Goal: Task Accomplishment & Management: Manage account settings

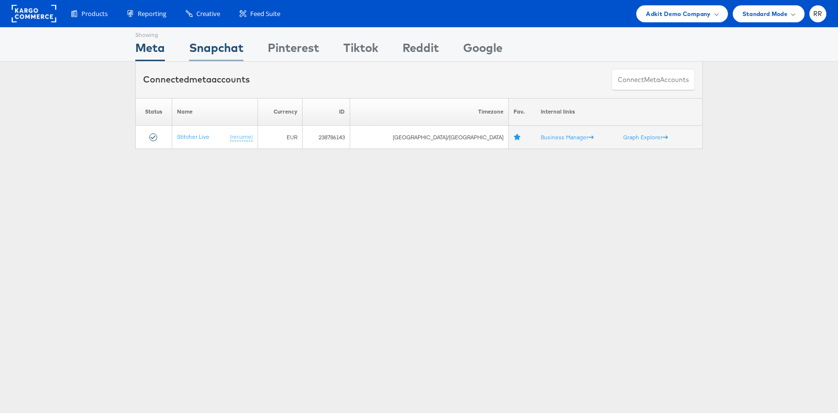
click at [208, 49] on div "Snapchat" at bounding box center [216, 50] width 54 height 22
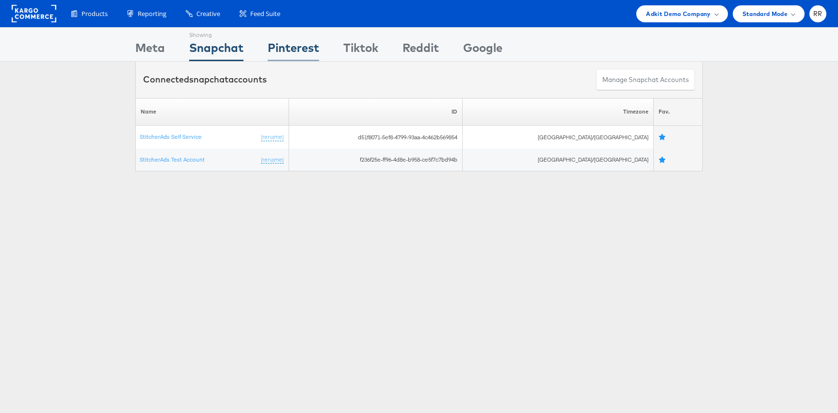
click at [311, 50] on div "Pinterest" at bounding box center [293, 50] width 51 height 22
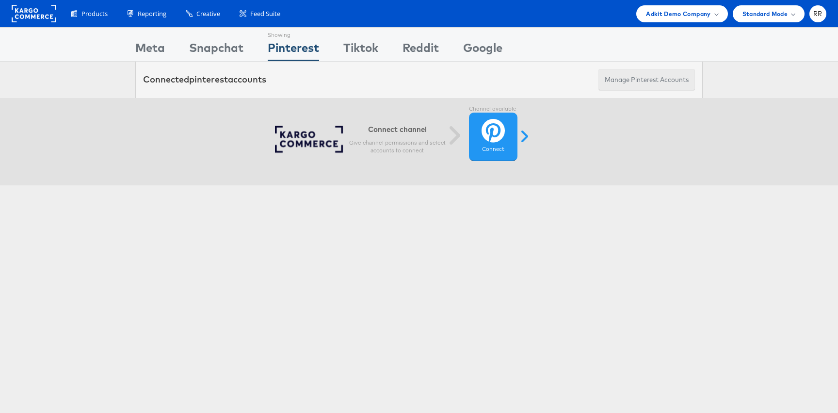
click at [623, 76] on button "Manage Pinterest Accounts" at bounding box center [646, 80] width 96 height 22
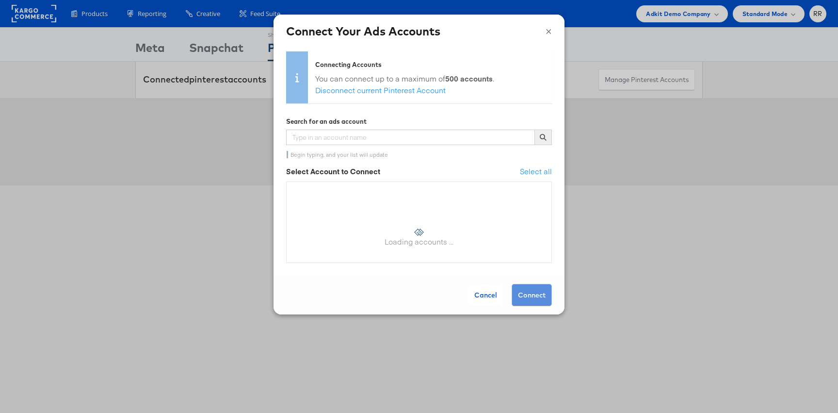
click at [548, 33] on button "×" at bounding box center [548, 30] width 6 height 15
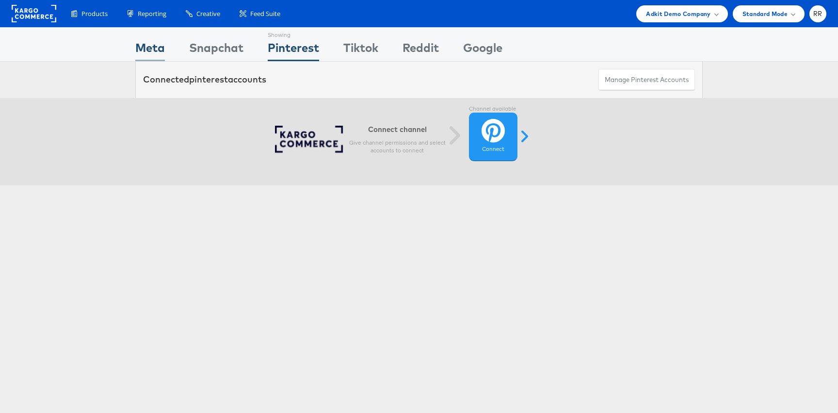
click at [154, 51] on div "Meta" at bounding box center [150, 50] width 30 height 22
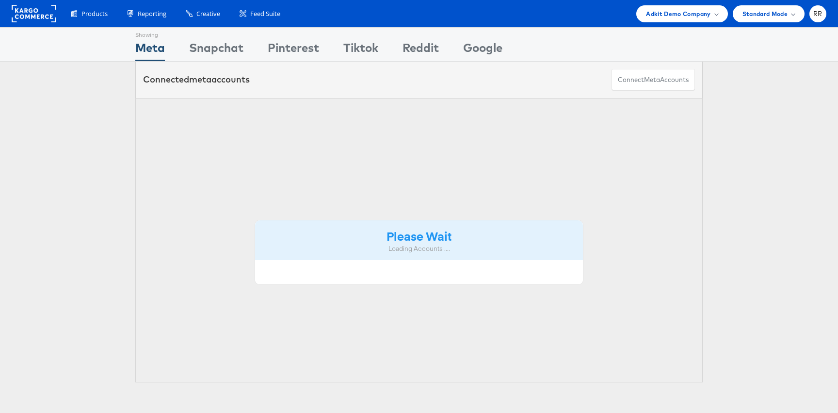
click at [223, 53] on div "Snapchat" at bounding box center [216, 50] width 54 height 22
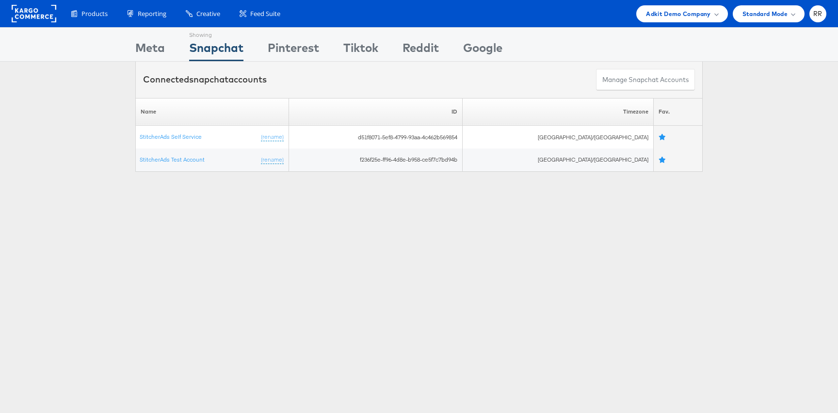
click at [297, 53] on div "Pinterest" at bounding box center [293, 50] width 51 height 22
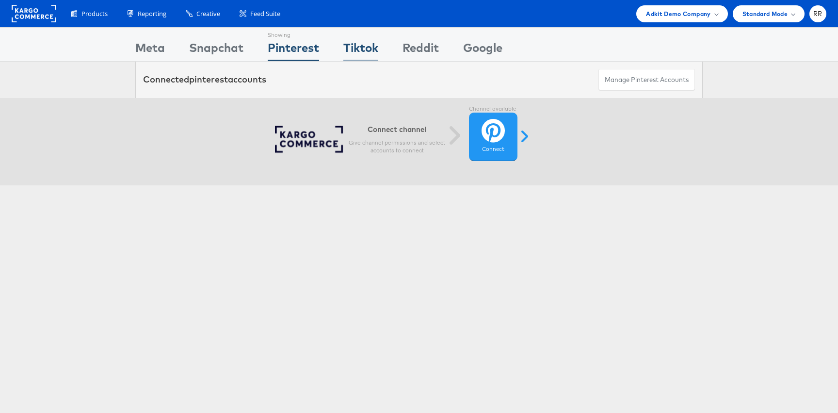
click at [375, 51] on div "Tiktok" at bounding box center [360, 50] width 35 height 22
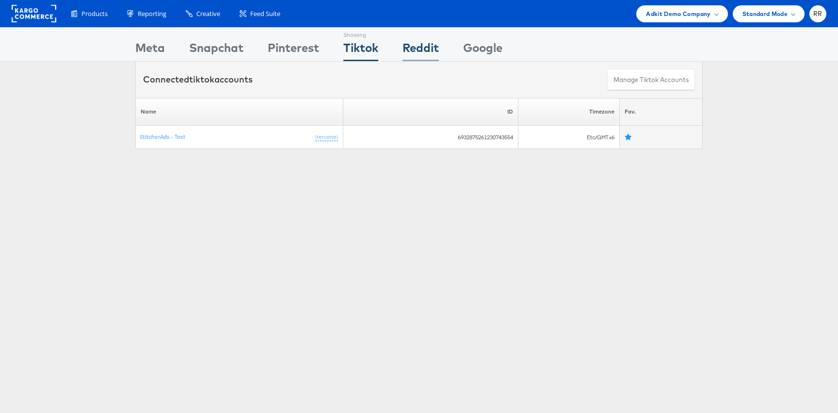
click at [411, 52] on div "Reddit" at bounding box center [420, 50] width 36 height 22
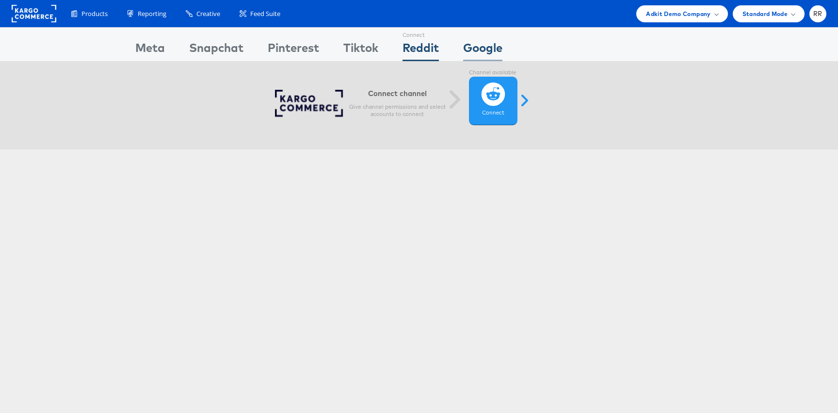
click at [490, 51] on div "Google" at bounding box center [482, 50] width 39 height 22
click at [423, 51] on div "Reddit" at bounding box center [420, 50] width 36 height 22
click at [365, 49] on div "Tiktok" at bounding box center [360, 50] width 35 height 22
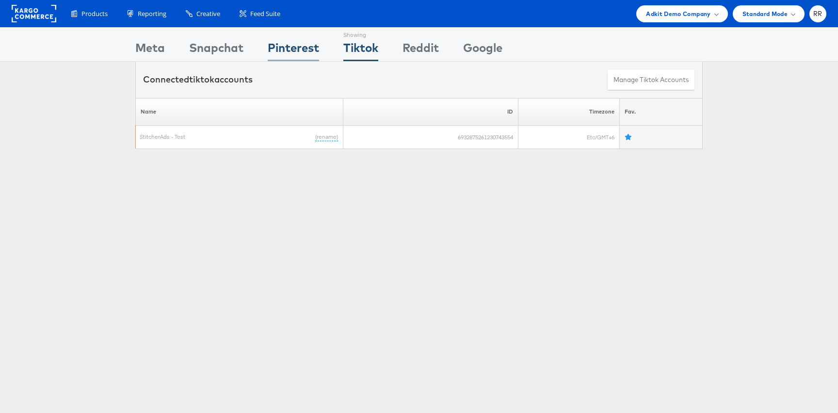
click at [294, 49] on div "Pinterest" at bounding box center [293, 50] width 51 height 22
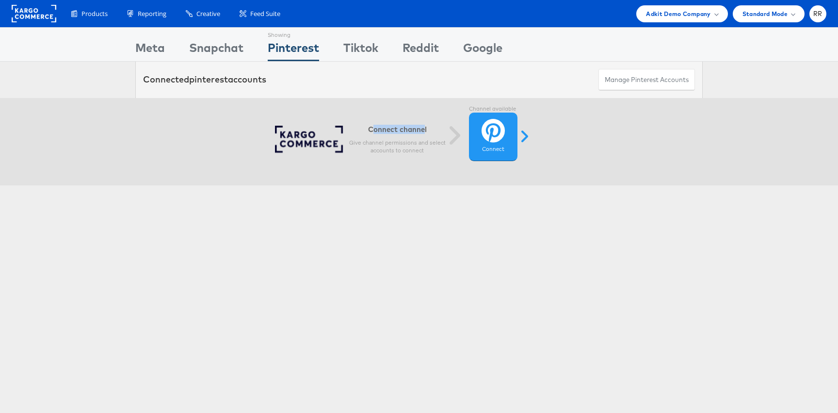
drag, startPoint x: 373, startPoint y: 130, endPoint x: 424, endPoint y: 130, distance: 50.4
click at [424, 130] on h6 "Connect channel" at bounding box center [397, 129] width 97 height 9
drag, startPoint x: 368, startPoint y: 129, endPoint x: 427, endPoint y: 131, distance: 58.2
click at [427, 131] on h6 "Connect channel" at bounding box center [397, 129] width 97 height 9
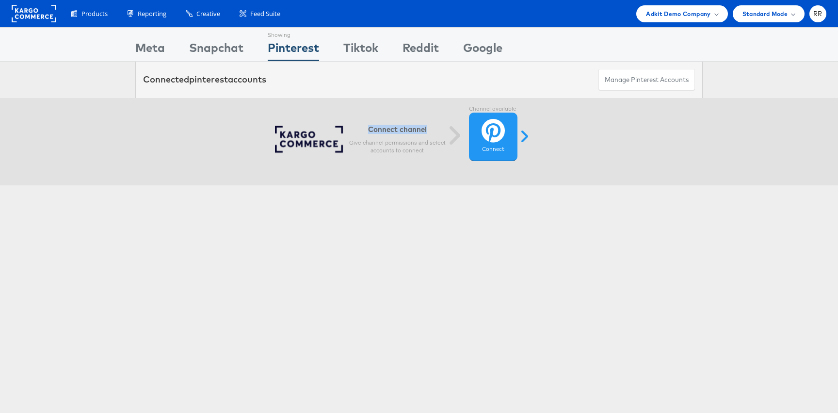
copy h6 "Connect channel"
drag, startPoint x: 351, startPoint y: 143, endPoint x: 427, endPoint y: 151, distance: 76.5
click at [427, 151] on p "Give channel permissions and select accounts to connect" at bounding box center [397, 147] width 97 height 16
copy p "Give channel permissions and select accounts to connect"
click at [473, 108] on label "Channel available" at bounding box center [493, 109] width 48 height 8
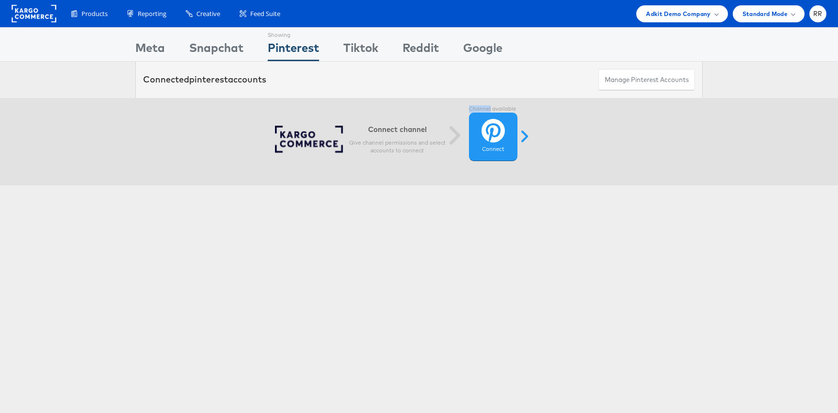
click at [473, 108] on label "Channel available" at bounding box center [493, 109] width 48 height 8
copy div "Channel available"
click at [373, 128] on h6 "Connect channel" at bounding box center [397, 129] width 97 height 9
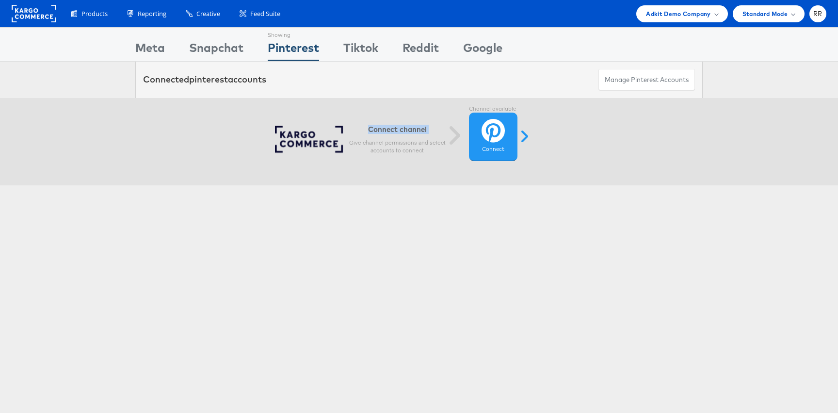
click at [373, 128] on h6 "Connect channel" at bounding box center [397, 129] width 97 height 9
drag, startPoint x: 350, startPoint y: 141, endPoint x: 429, endPoint y: 143, distance: 79.0
click at [429, 143] on p "Give channel permissions and select accounts to connect" at bounding box center [397, 147] width 97 height 16
copy div "Give channel permissions and select accounts to connect"
click at [151, 57] on div "Meta" at bounding box center [150, 50] width 30 height 22
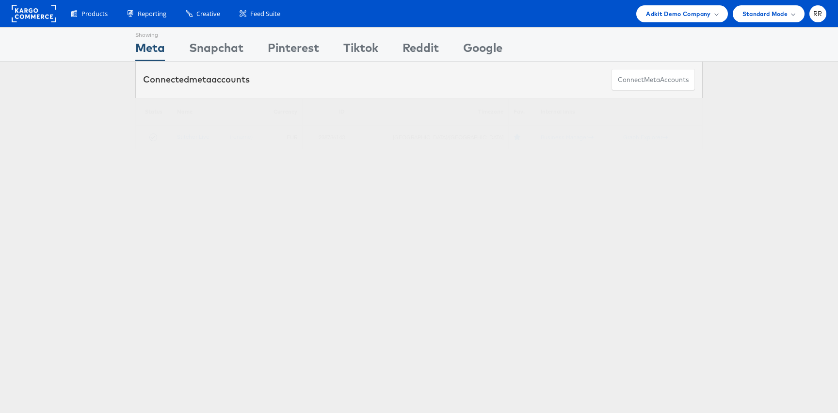
click at [170, 80] on div "Connected meta accounts" at bounding box center [196, 79] width 107 height 13
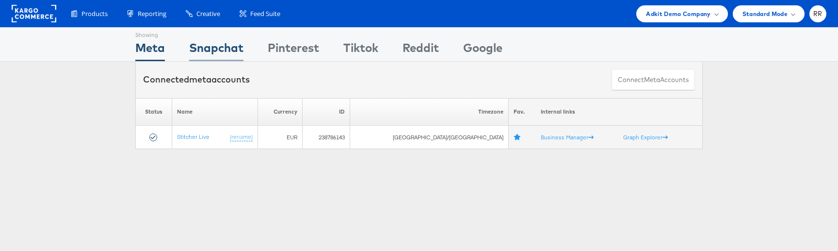
click at [231, 55] on div "Snapchat" at bounding box center [216, 50] width 54 height 22
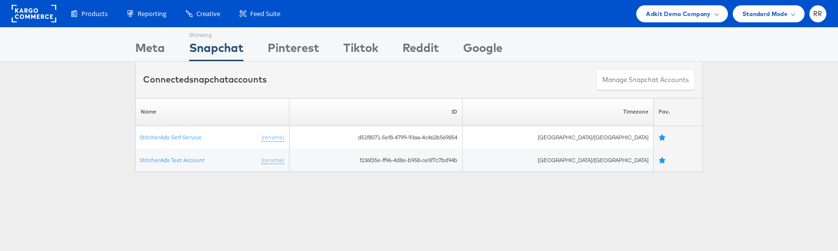
click at [299, 53] on div "Pinterest" at bounding box center [293, 50] width 51 height 22
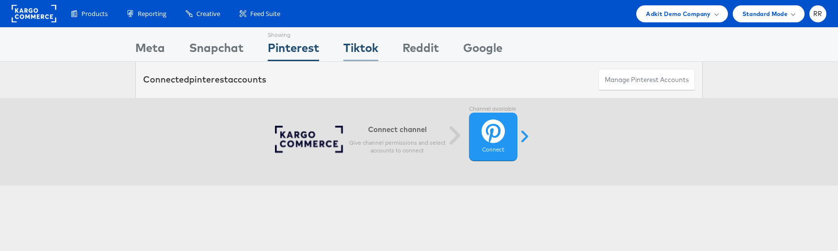
click at [366, 52] on div "Tiktok" at bounding box center [360, 50] width 35 height 22
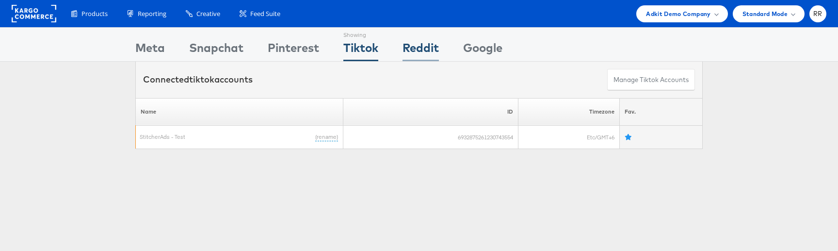
click at [423, 52] on div "Reddit" at bounding box center [420, 50] width 36 height 22
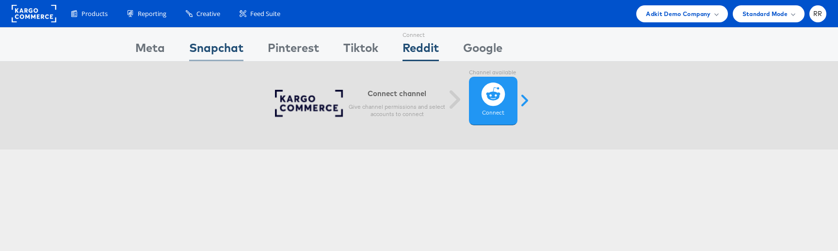
click at [214, 49] on div "Snapchat" at bounding box center [216, 50] width 54 height 22
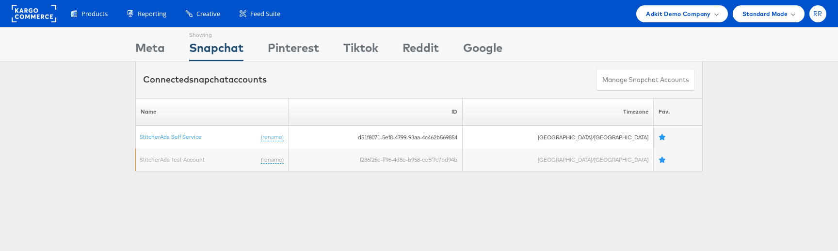
click at [814, 14] on span "RR" at bounding box center [817, 14] width 9 height 6
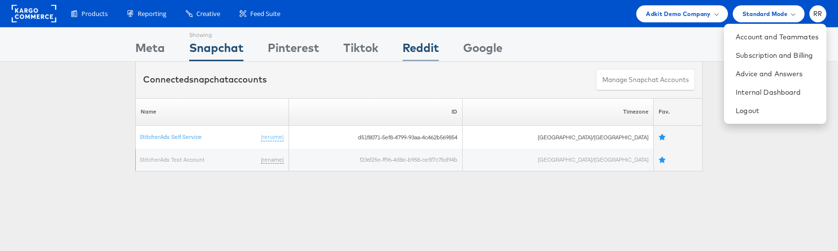
click at [412, 54] on div "Reddit" at bounding box center [420, 50] width 36 height 22
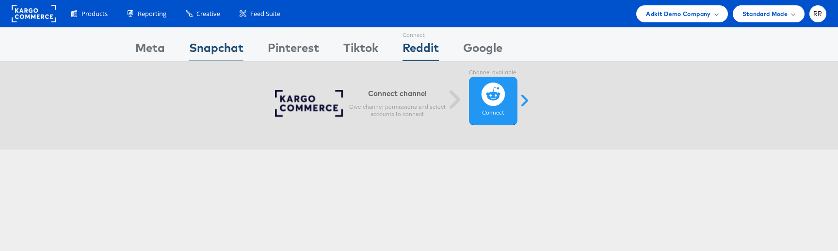
click at [205, 46] on div "Snapchat" at bounding box center [216, 50] width 54 height 22
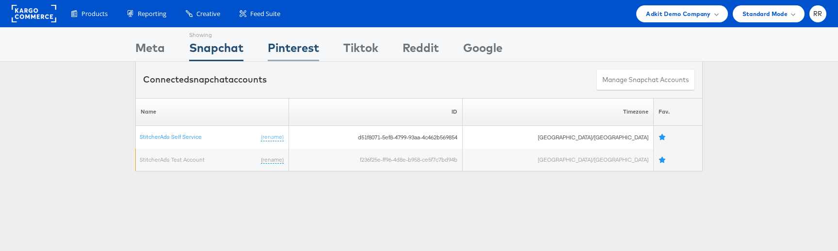
click at [302, 54] on div "Pinterest" at bounding box center [293, 50] width 51 height 22
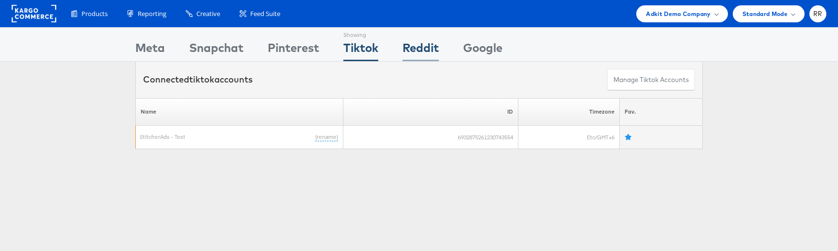
click at [417, 53] on div "Reddit" at bounding box center [420, 50] width 36 height 22
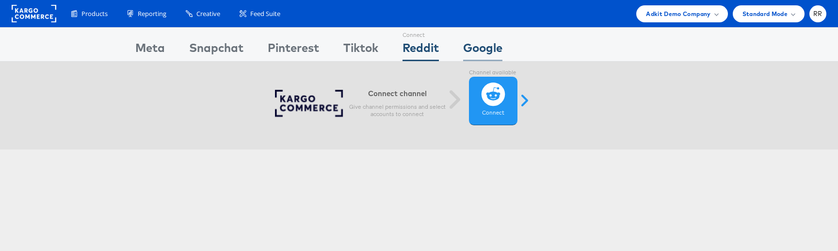
click at [474, 50] on div "Google" at bounding box center [482, 50] width 39 height 22
click at [350, 50] on div "Tiktok" at bounding box center [360, 50] width 35 height 22
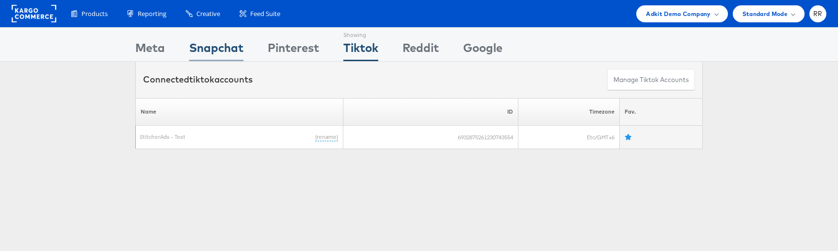
click at [233, 45] on div "Snapchat" at bounding box center [216, 50] width 54 height 22
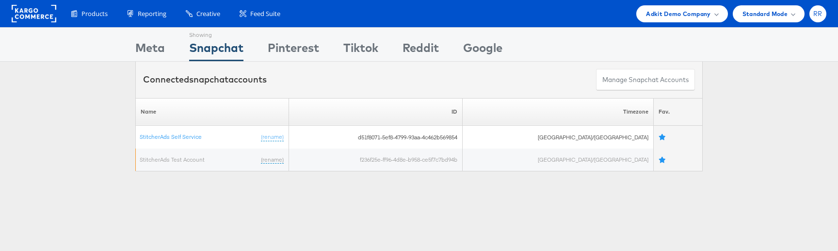
click at [817, 16] on span "RR" at bounding box center [817, 14] width 9 height 6
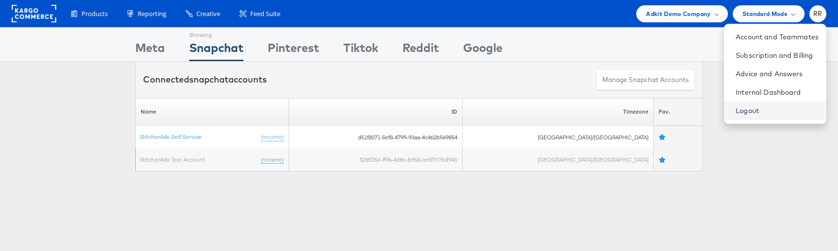
click at [769, 109] on link "Logout" at bounding box center [776, 111] width 83 height 10
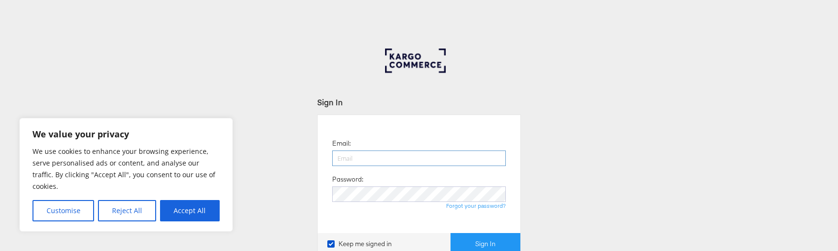
click at [416, 156] on input "email" at bounding box center [419, 158] width 174 height 16
click at [374, 158] on input "un" at bounding box center [419, 158] width 174 height 16
type input "ro"
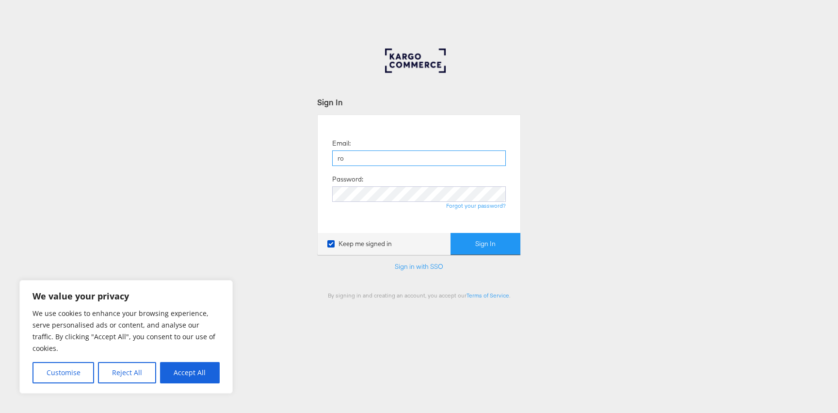
click at [454, 162] on input "ro" at bounding box center [419, 158] width 174 height 16
click at [182, 250] on button "Accept All" at bounding box center [190, 372] width 60 height 21
checkbox input "true"
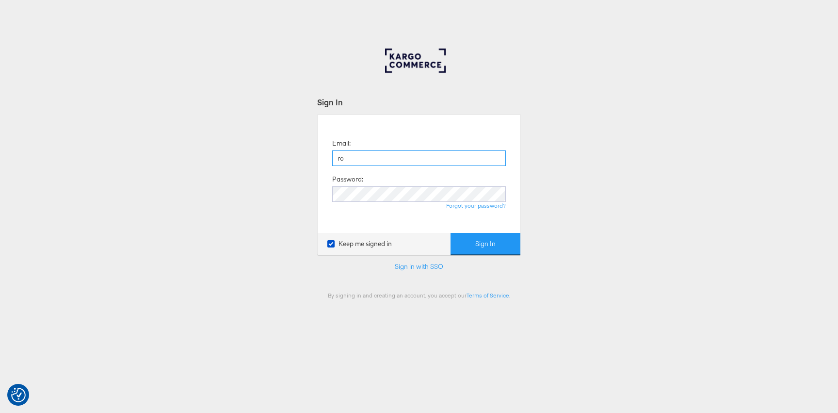
click at [385, 156] on input "ro" at bounding box center [419, 158] width 174 height 16
type input "r"
type input "[PERSON_NAME][EMAIL_ADDRESS][PERSON_NAME][DOMAIN_NAME]"
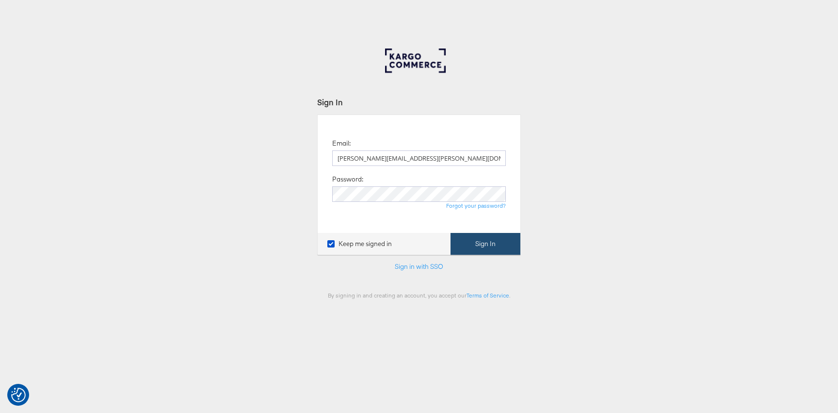
click at [498, 237] on button "Sign In" at bounding box center [485, 244] width 70 height 22
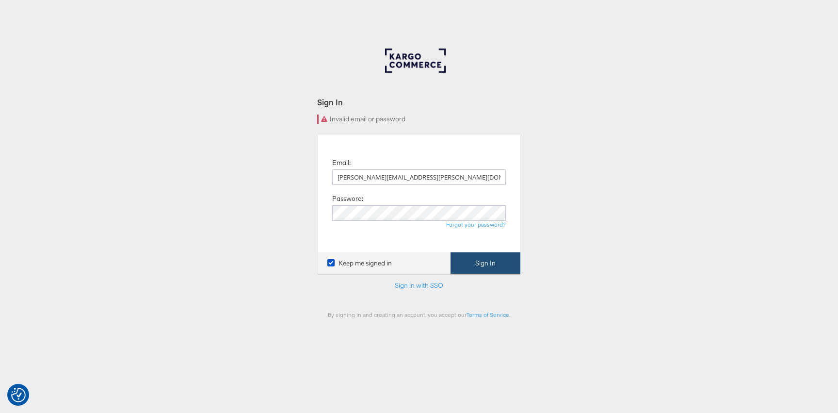
click at [497, 260] on button "Sign In" at bounding box center [485, 263] width 70 height 22
click at [401, 230] on div "Email: [PERSON_NAME][EMAIL_ADDRESS][PERSON_NAME][DOMAIN_NAME] Password: Forgot …" at bounding box center [419, 193] width 188 height 103
